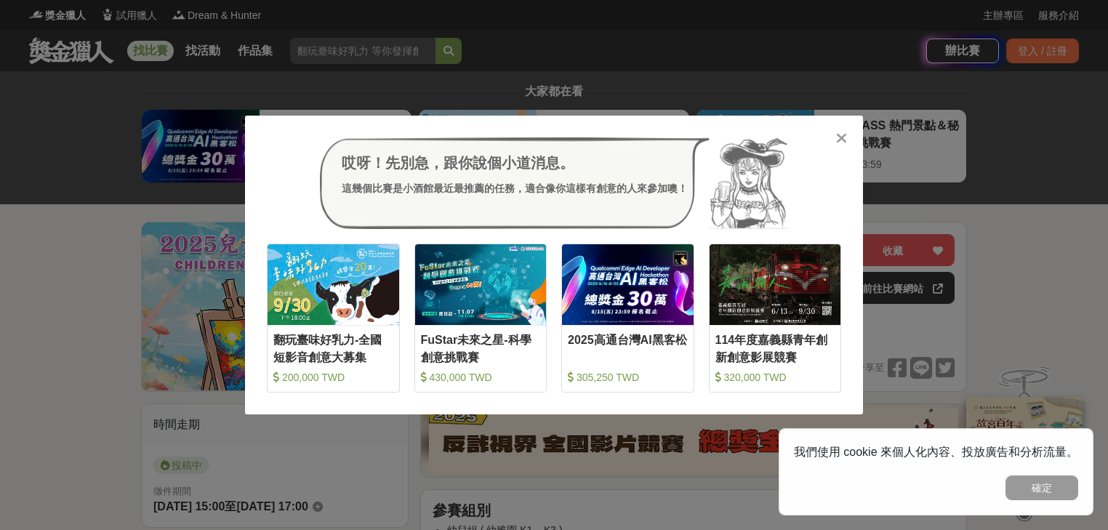
click at [800, 12] on div "哎呀！先別急，跟你說個小道消息。 這幾個比賽是小酒館最近最推薦的任務，適合像你這樣有創意的人來參加噢！ 收藏 翻玩臺味好乳力-全國短影音創意大募集 200,0…" at bounding box center [554, 265] width 1108 height 530
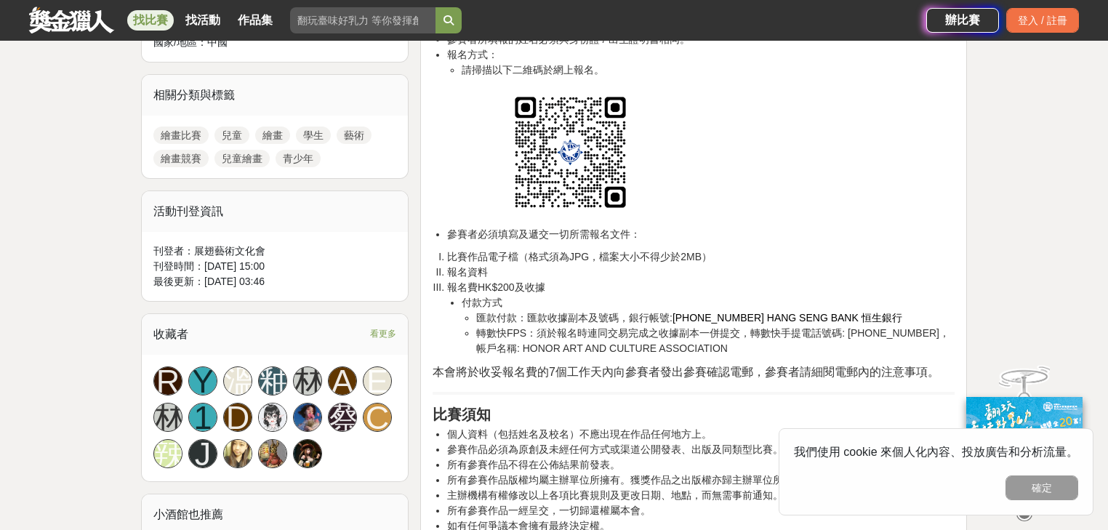
scroll to position [698, 0]
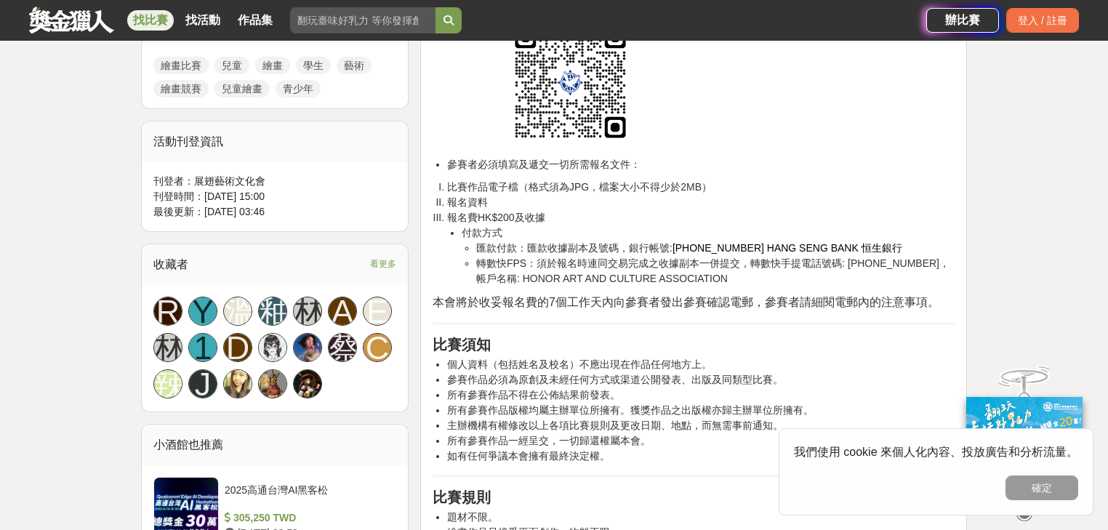
click at [241, 59] on link "兒童" at bounding box center [231, 65] width 35 height 17
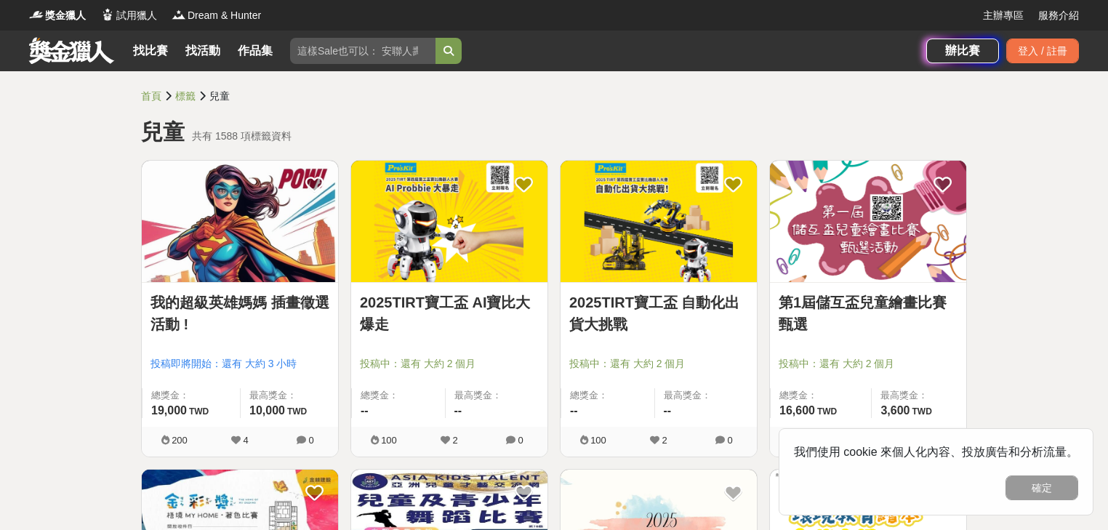
click at [933, 219] on img at bounding box center [868, 221] width 196 height 121
